Goal: Task Accomplishment & Management: Manage account settings

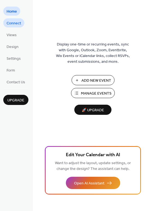
click at [18, 25] on span "Connect" at bounding box center [14, 24] width 15 height 6
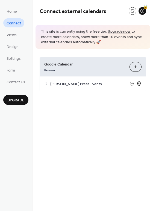
click at [139, 84] on icon at bounding box center [139, 83] width 5 height 5
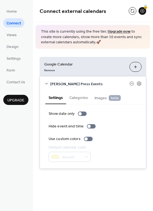
click at [93, 184] on div "Connect external calendars 🔒 This site is currently using the free tier. Upgrad…" at bounding box center [93, 92] width 121 height 185
click at [139, 83] on icon at bounding box center [140, 84] width 2 height 2
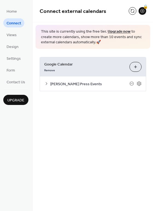
click at [61, 159] on div "Connect external calendars 🔒 This site is currently using the free tier. Upgrad…" at bounding box center [93, 105] width 121 height 211
click at [13, 37] on span "Views" at bounding box center [12, 35] width 10 height 6
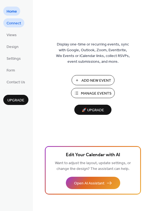
click at [20, 22] on span "Connect" at bounding box center [14, 24] width 15 height 6
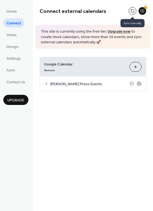
click at [131, 10] on button at bounding box center [133, 11] width 8 height 8
